Goal: Contribute content: Add original content to the website for others to see

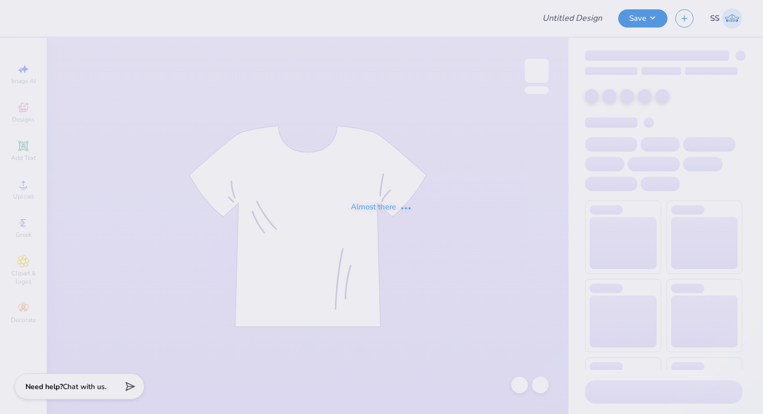
type input "Research Lab shirts"
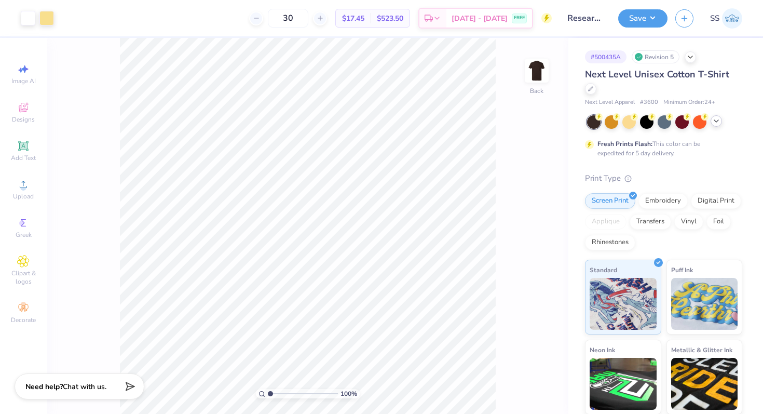
click at [713, 122] on icon at bounding box center [716, 121] width 8 height 8
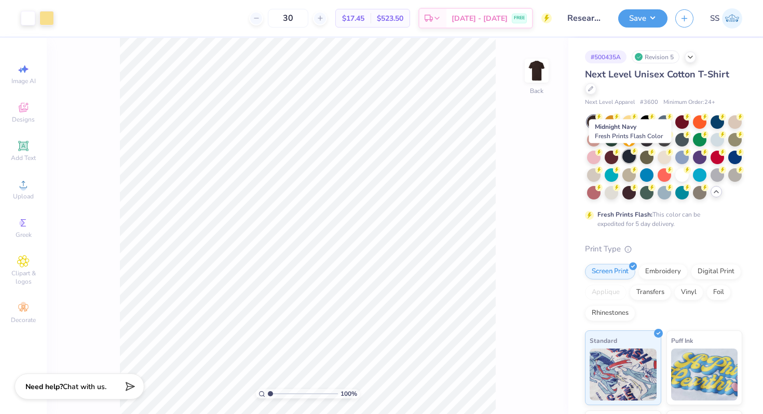
click at [628, 155] on div at bounding box center [628, 155] width 13 height 13
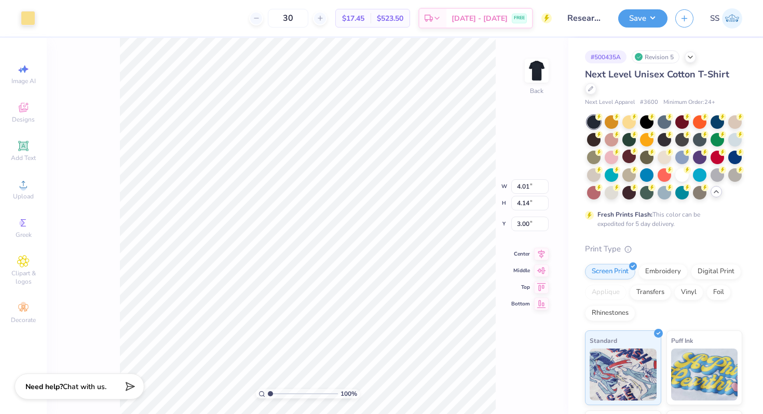
click at [24, 27] on div "Art colors" at bounding box center [17, 18] width 35 height 36
click at [24, 18] on div at bounding box center [28, 17] width 15 height 15
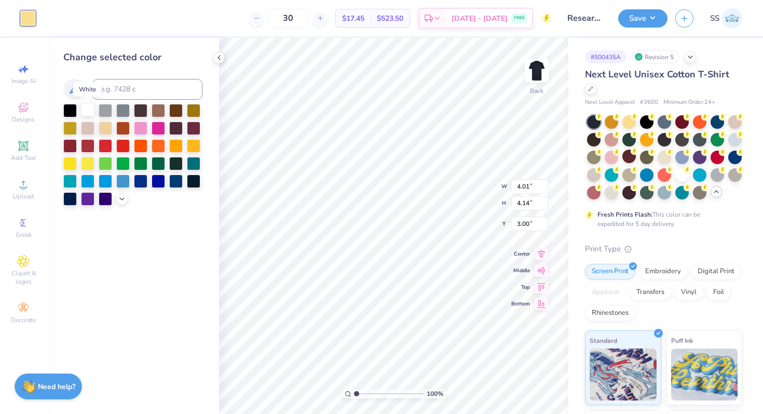
click at [90, 107] on div at bounding box center [87, 109] width 13 height 13
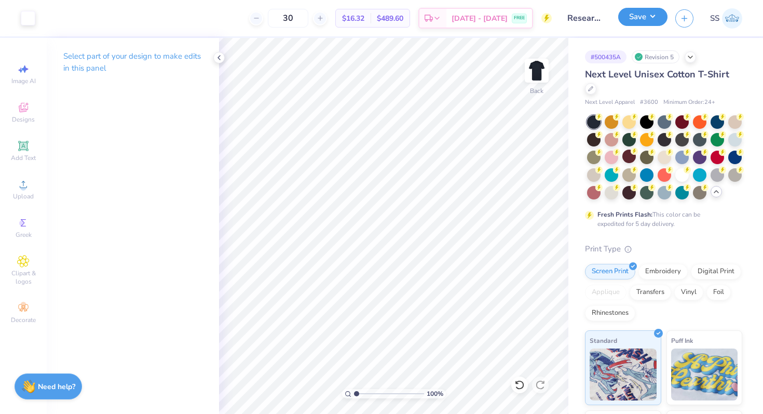
click at [637, 22] on button "Save" at bounding box center [642, 17] width 49 height 18
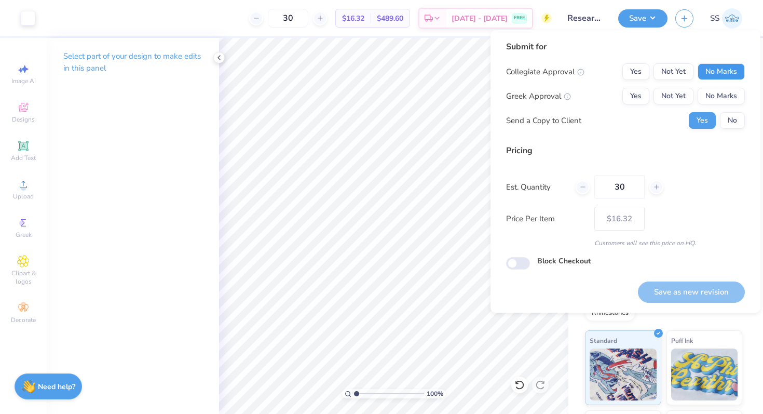
click at [712, 67] on button "No Marks" at bounding box center [720, 71] width 47 height 17
click at [712, 87] on div "Collegiate Approval Yes Not Yet No Marks Greek Approval Yes Not Yet No Marks Se…" at bounding box center [625, 95] width 239 height 65
click at [717, 98] on button "No Marks" at bounding box center [720, 96] width 47 height 17
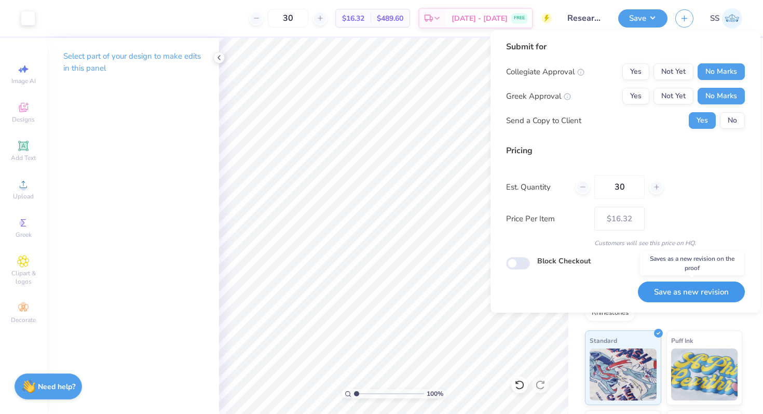
click at [686, 297] on button "Save as new revision" at bounding box center [691, 291] width 107 height 21
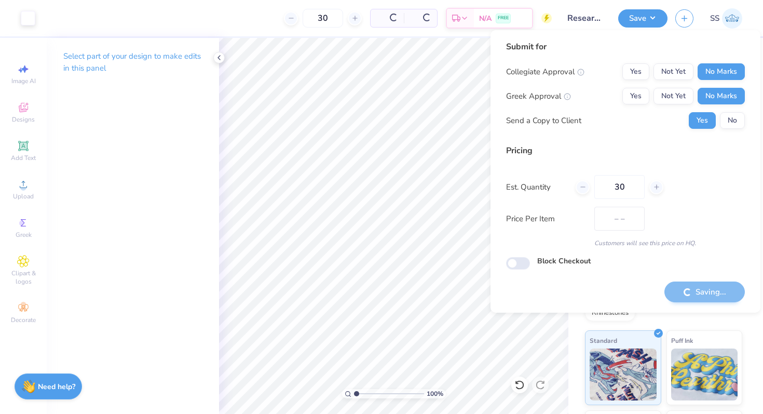
type input "$16.32"
